Goal: Task Accomplishment & Management: Complete application form

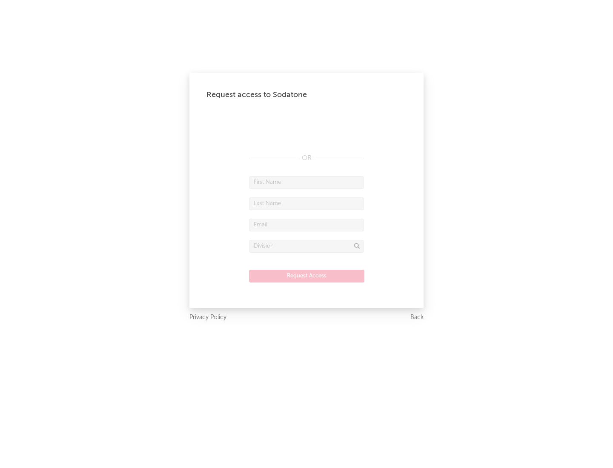
click at [307, 182] on input "text" at bounding box center [306, 182] width 115 height 13
type input "[PERSON_NAME]"
click at [307, 204] on input "text" at bounding box center [306, 204] width 115 height 13
type input "[PERSON_NAME]"
click at [307, 225] on input "text" at bounding box center [306, 225] width 115 height 13
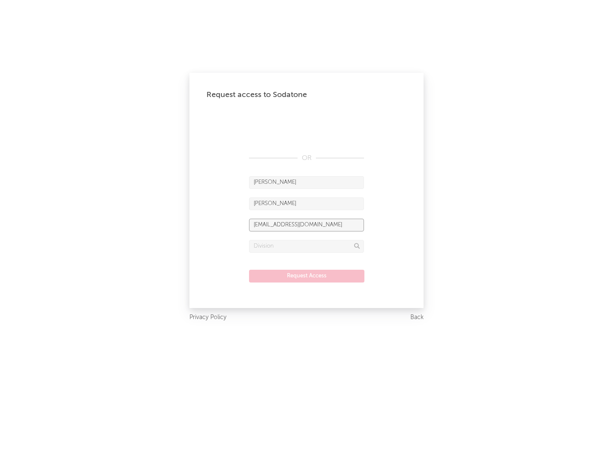
type input "[EMAIL_ADDRESS][DOMAIN_NAME]"
click at [307, 246] on input "text" at bounding box center [306, 246] width 115 height 13
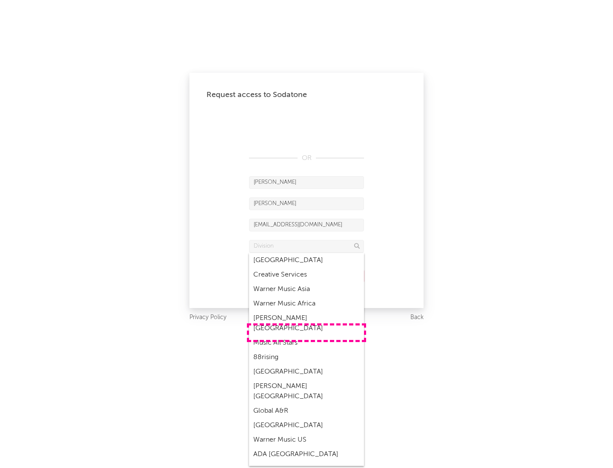
click at [307, 336] on div "Music All Stars" at bounding box center [306, 343] width 115 height 14
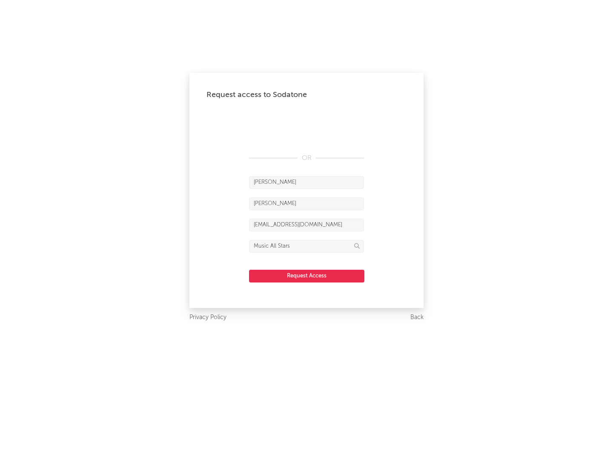
type input "Music All Stars"
click at [307, 276] on button "Request Access" at bounding box center [306, 276] width 115 height 13
